Goal: Task Accomplishment & Management: Manage account settings

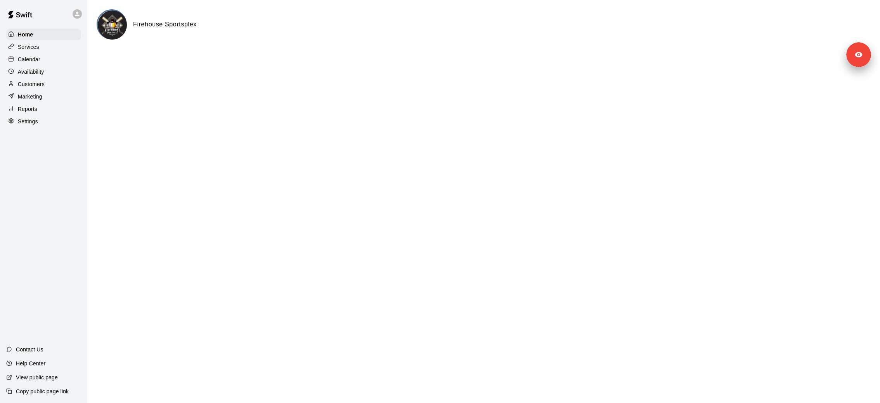
click at [52, 72] on div "Availability" at bounding box center [43, 72] width 75 height 12
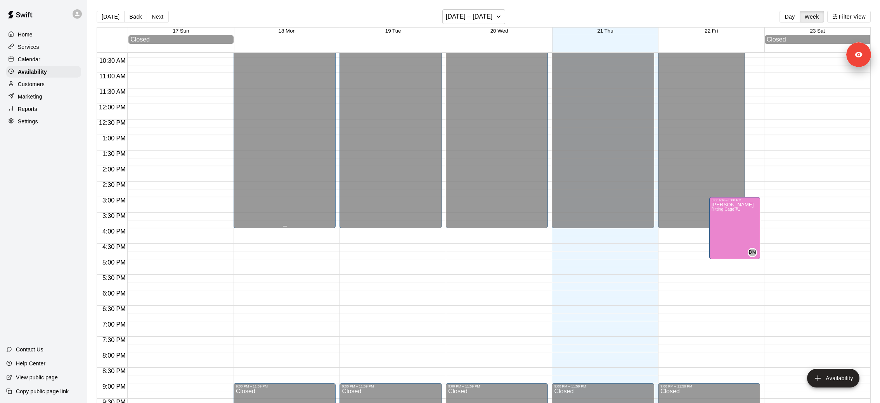
scroll to position [326, 0]
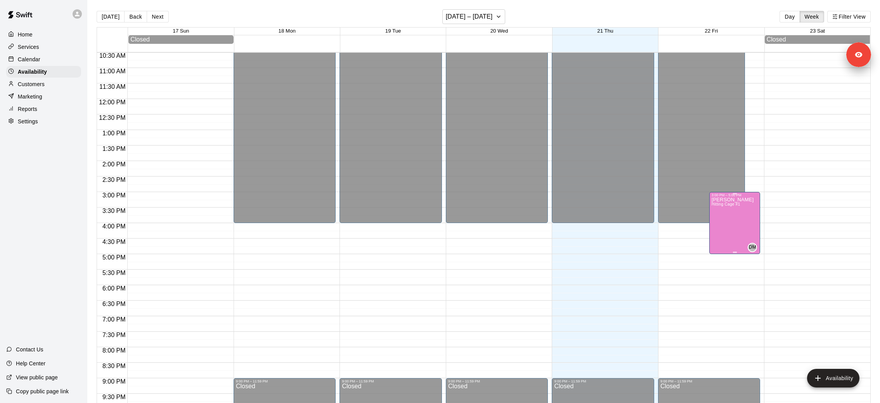
click at [740, 211] on div "[PERSON_NAME] Hitting Cage #1" at bounding box center [733, 398] width 42 height 403
type input "**********"
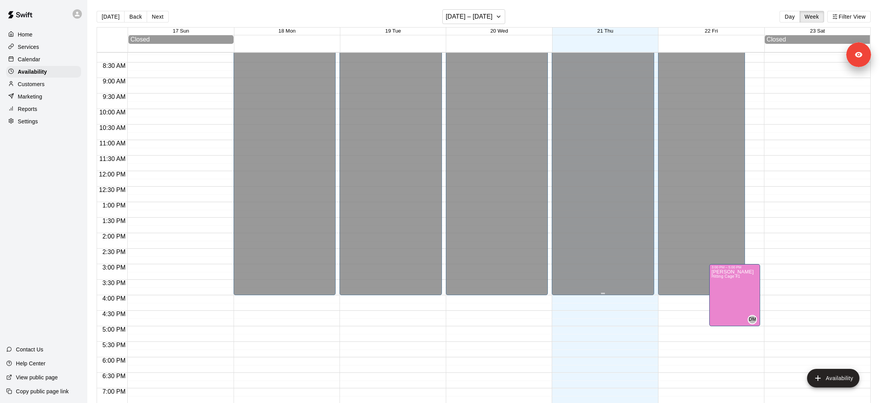
scroll to position [385, 0]
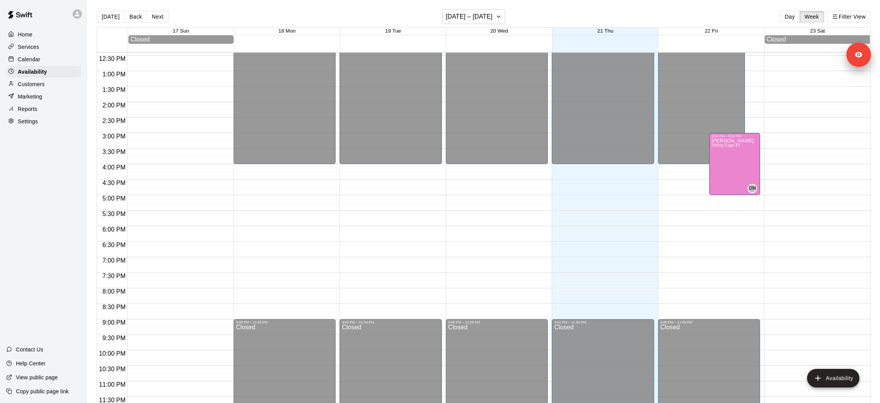
click at [41, 49] on div "Services" at bounding box center [43, 47] width 75 height 12
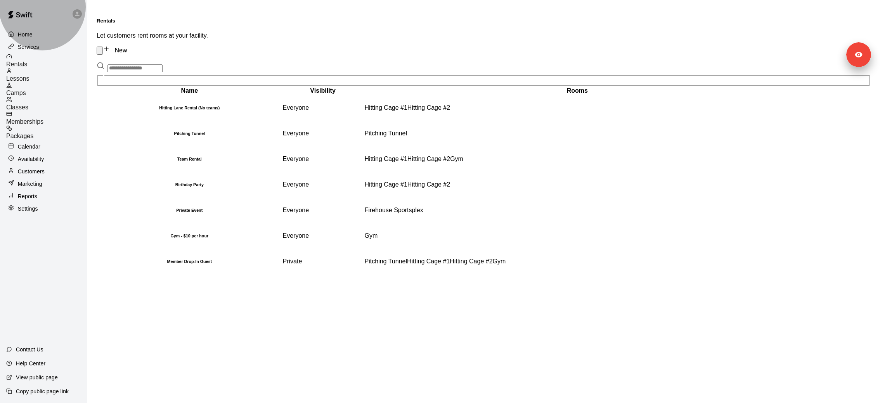
click at [61, 73] on div "Lessons" at bounding box center [46, 75] width 81 height 14
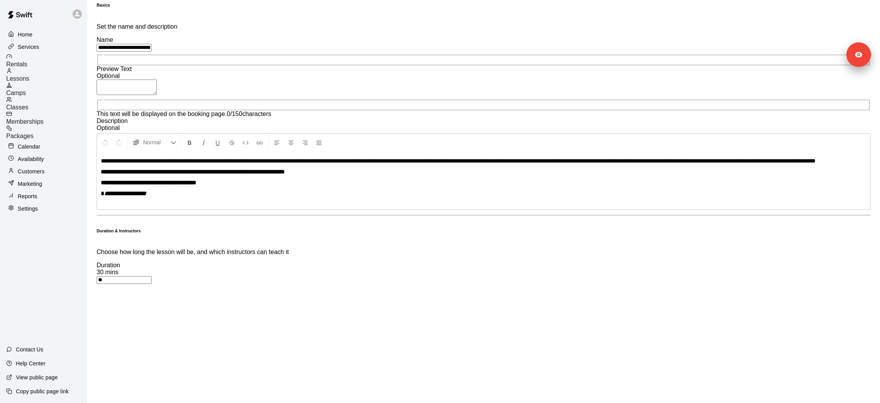
scroll to position [162, 0]
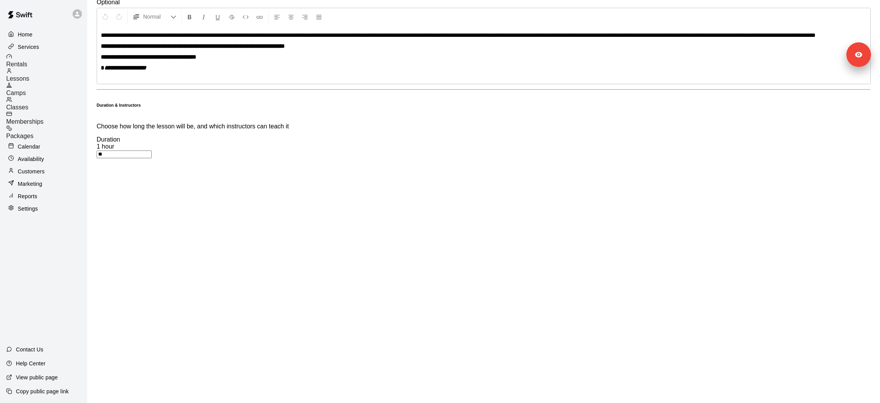
scroll to position [309, 0]
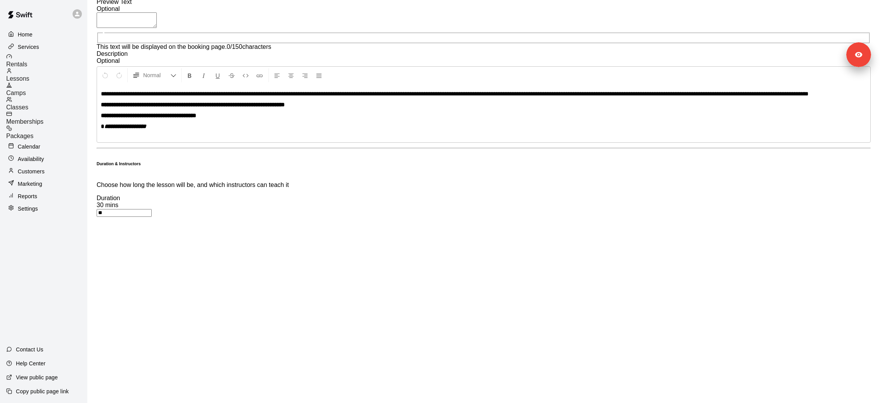
scroll to position [294, 0]
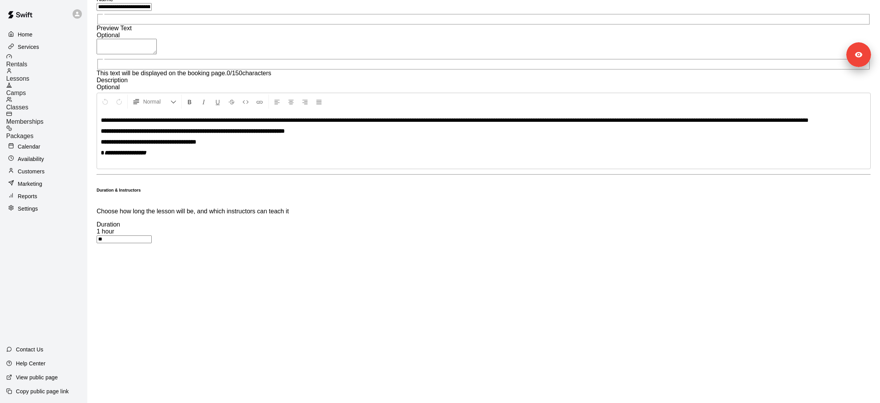
scroll to position [201, 0]
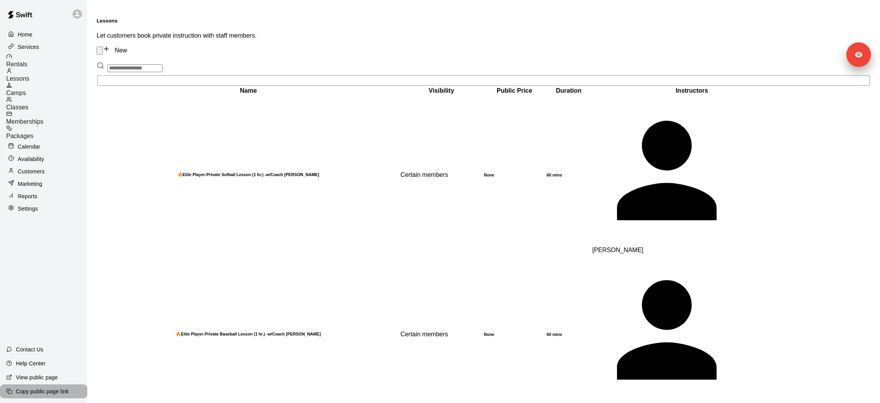
click at [54, 393] on p "Copy public page link" at bounding box center [42, 392] width 53 height 8
click at [43, 153] on div "Availability" at bounding box center [43, 159] width 75 height 12
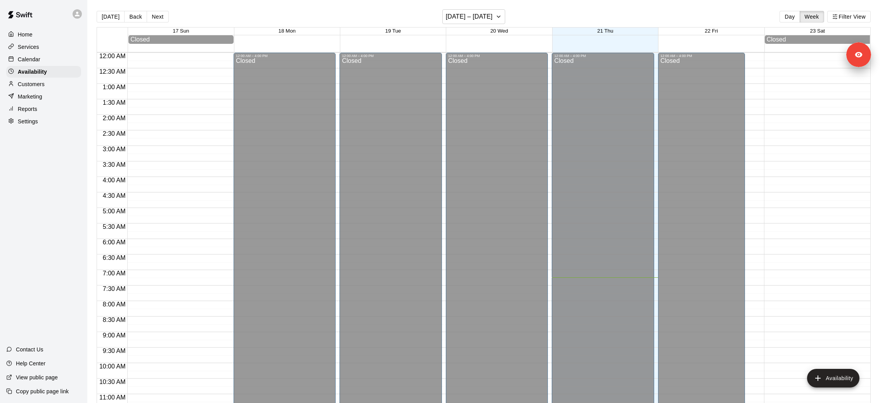
scroll to position [225, 0]
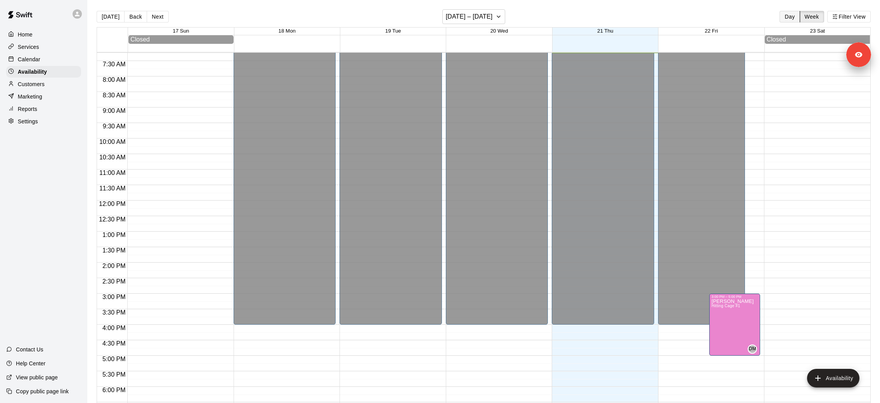
click at [792, 14] on button "Day" at bounding box center [789, 17] width 20 height 12
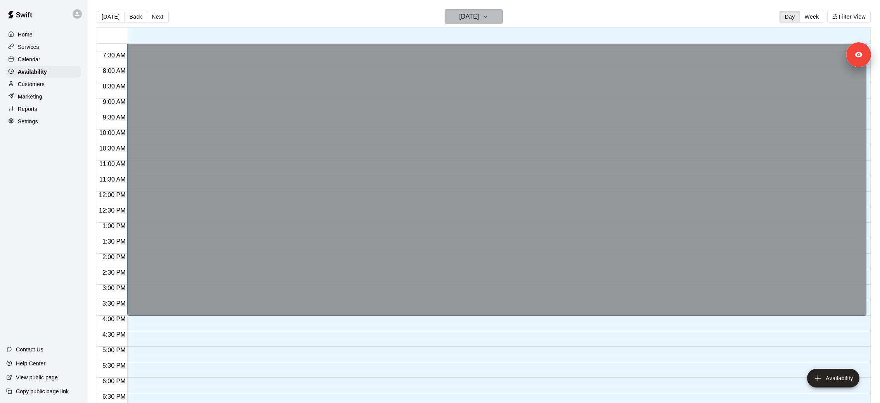
click at [479, 19] on h6 "[DATE]" at bounding box center [469, 16] width 20 height 11
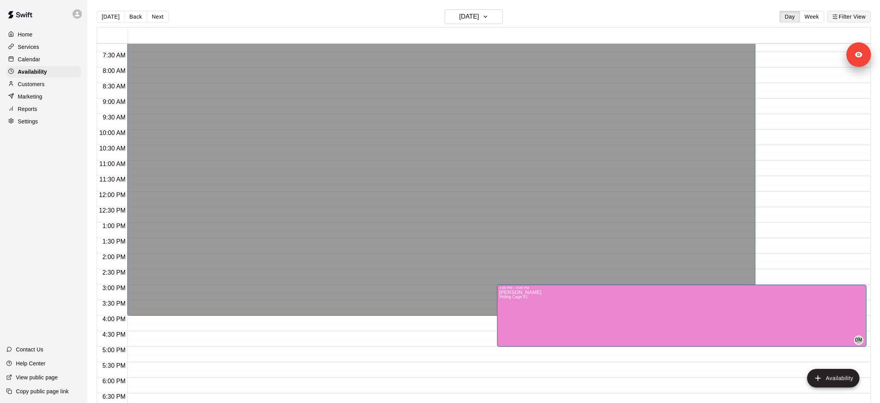
click at [853, 16] on button "Filter View" at bounding box center [848, 17] width 43 height 12
click at [27, 58] on p "Calendar" at bounding box center [29, 59] width 23 height 8
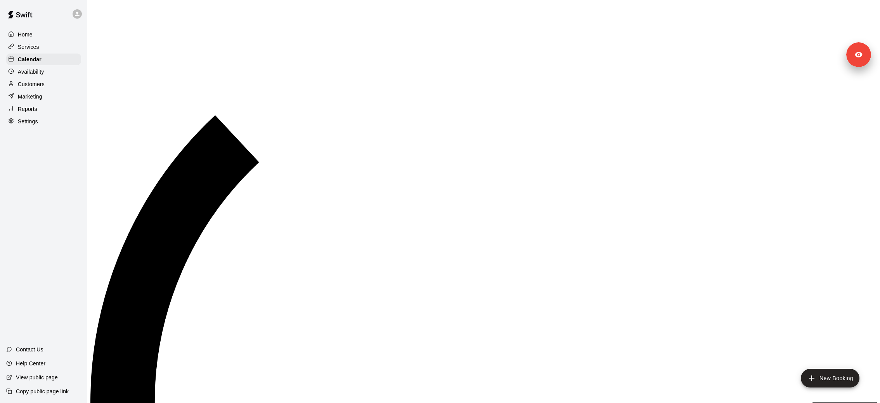
scroll to position [225, 0]
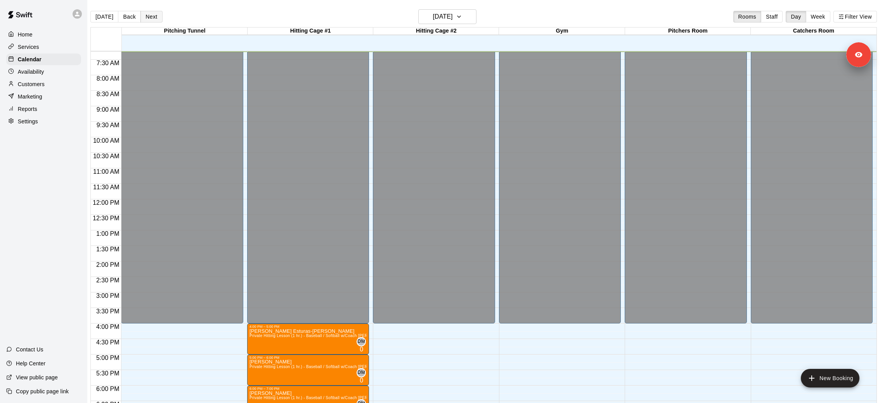
click at [151, 18] on button "Next" at bounding box center [151, 17] width 22 height 12
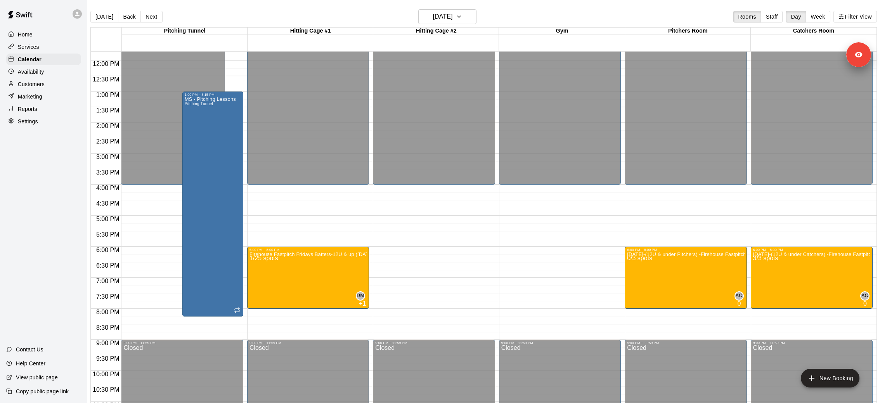
scroll to position [362, 0]
